Goal: Information Seeking & Learning: Check status

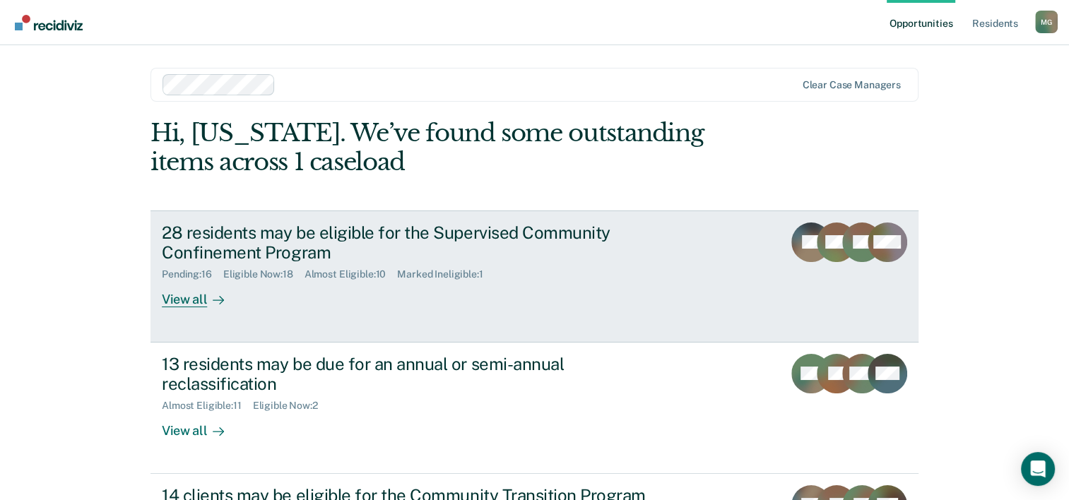
click at [169, 299] on div "View all" at bounding box center [201, 294] width 79 height 28
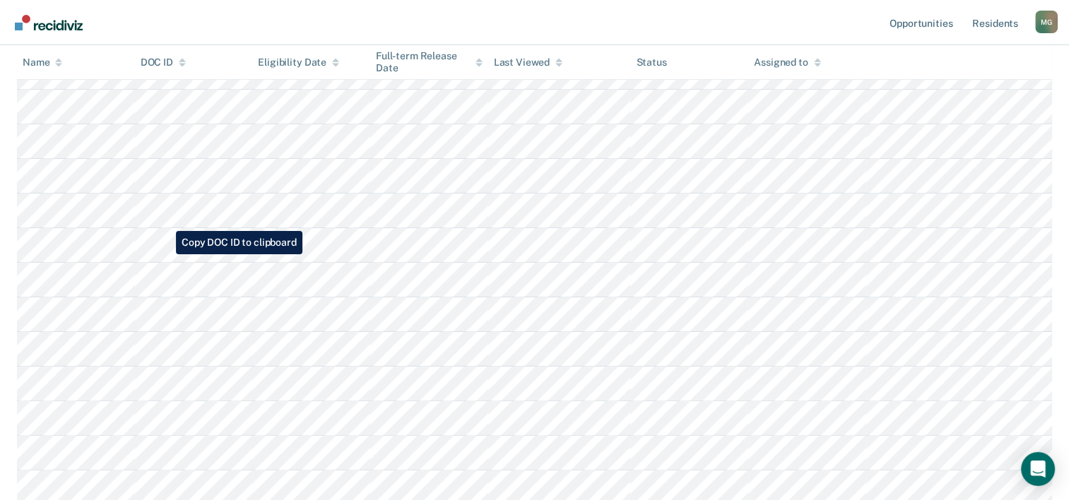
scroll to position [71, 0]
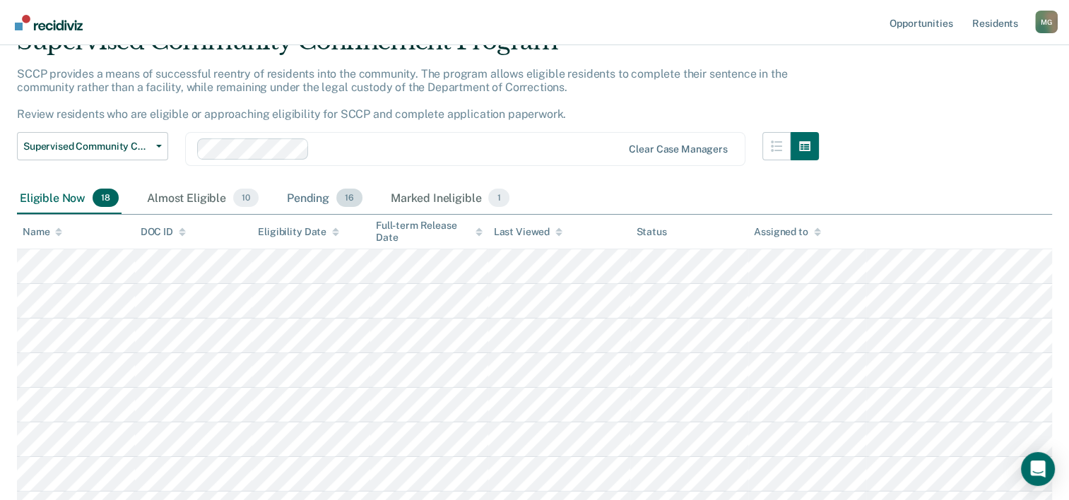
click at [302, 193] on div "Pending 16" at bounding box center [324, 198] width 81 height 31
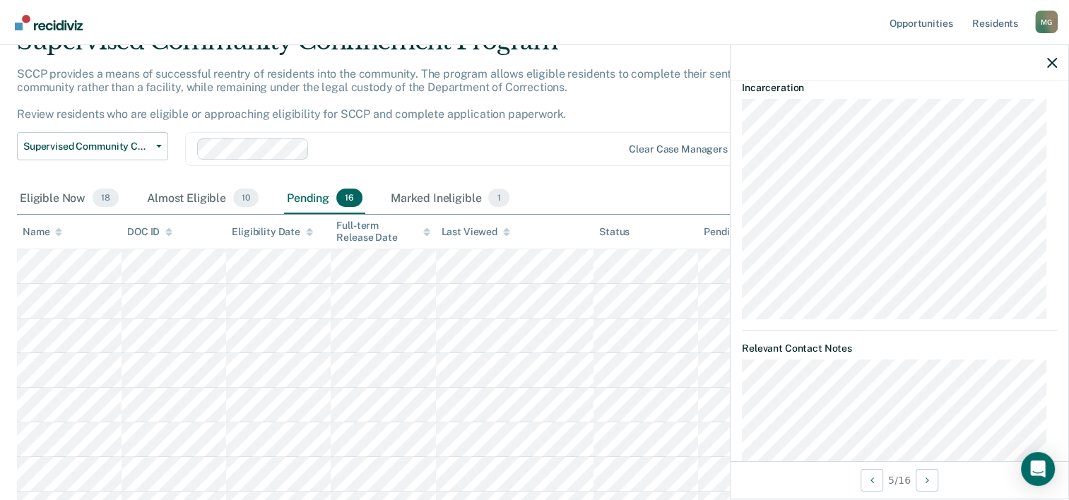
scroll to position [495, 0]
